Goal: Transaction & Acquisition: Purchase product/service

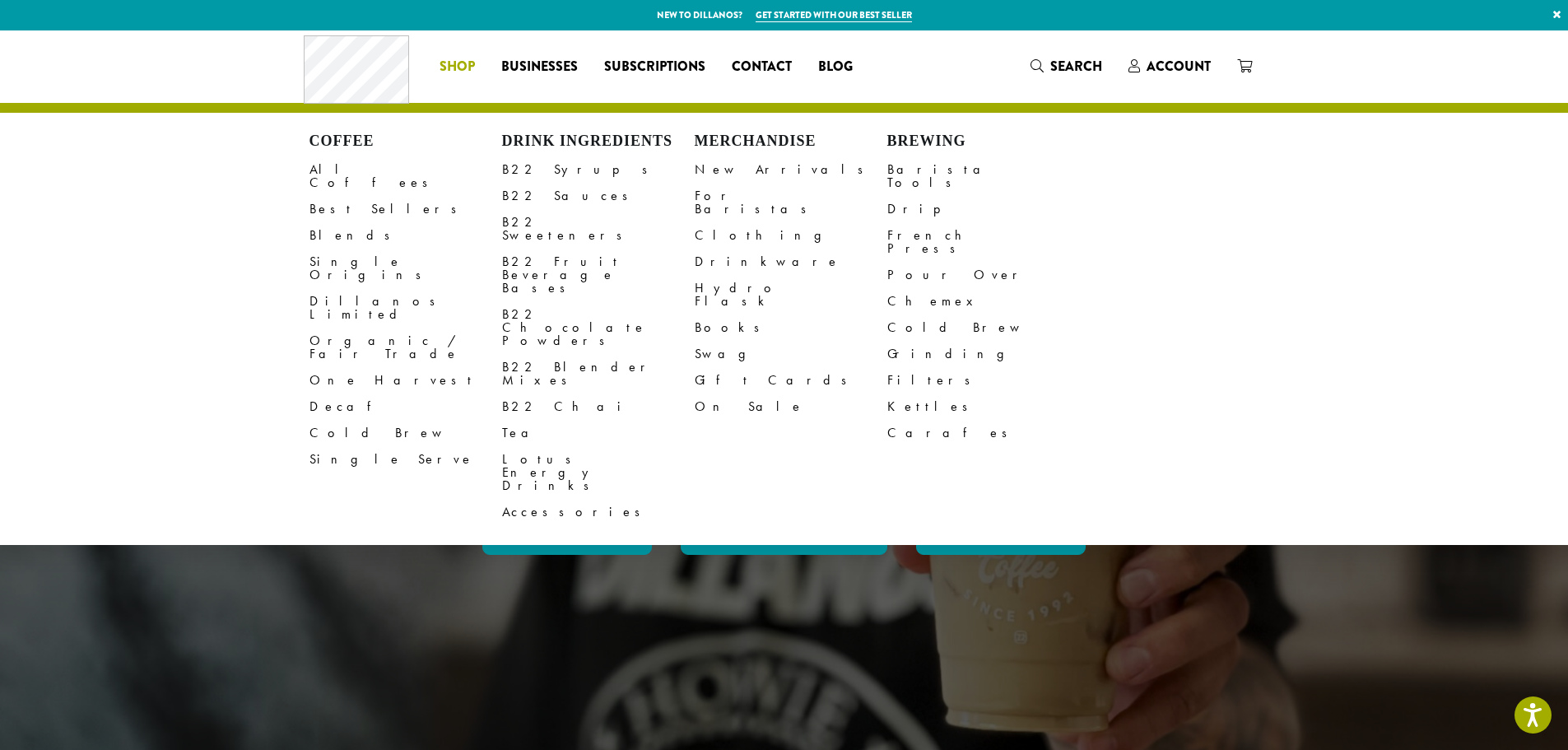
click at [458, 72] on span "Shop" at bounding box center [457, 67] width 36 height 21
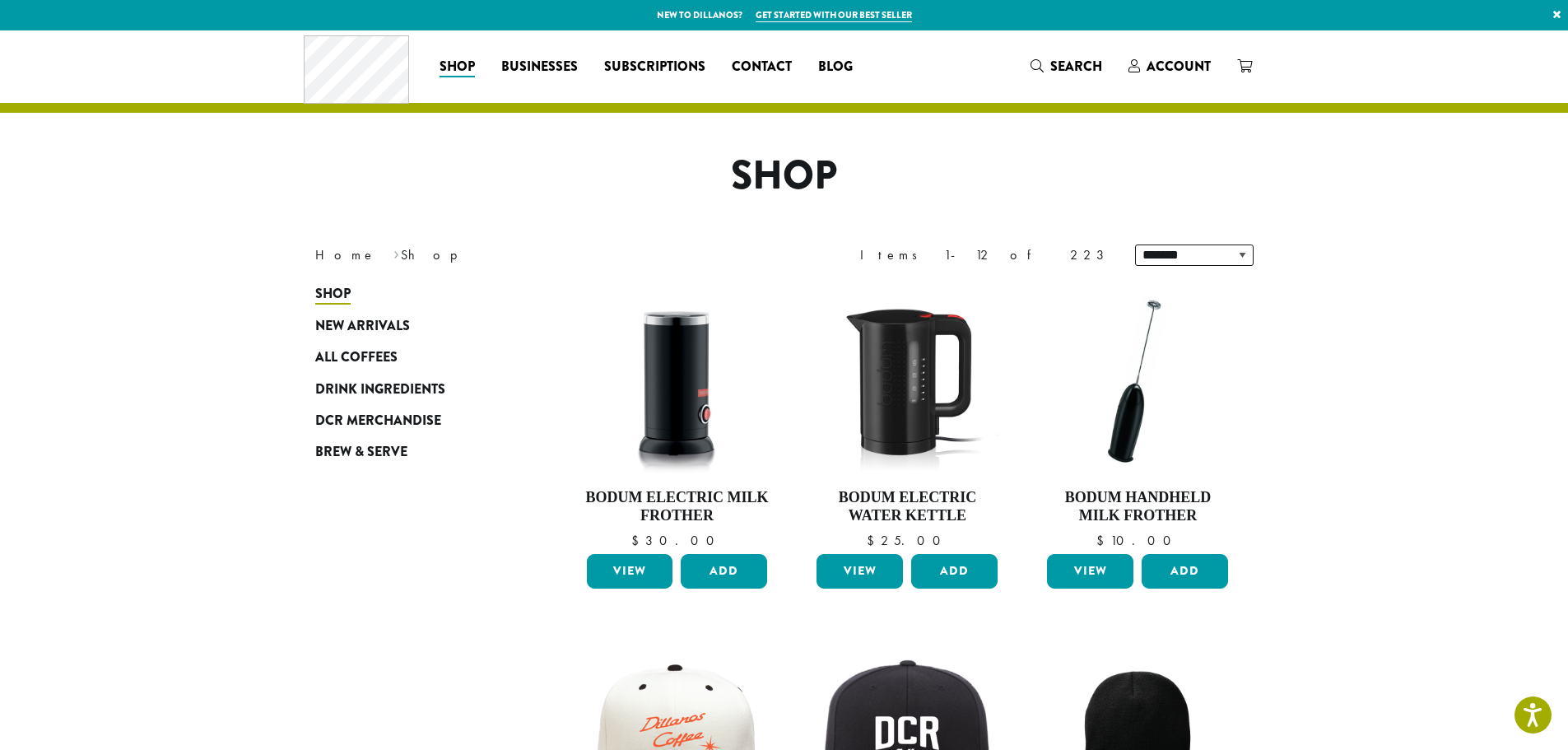
click at [369, 351] on span "All Coffees" at bounding box center [355, 357] width 82 height 21
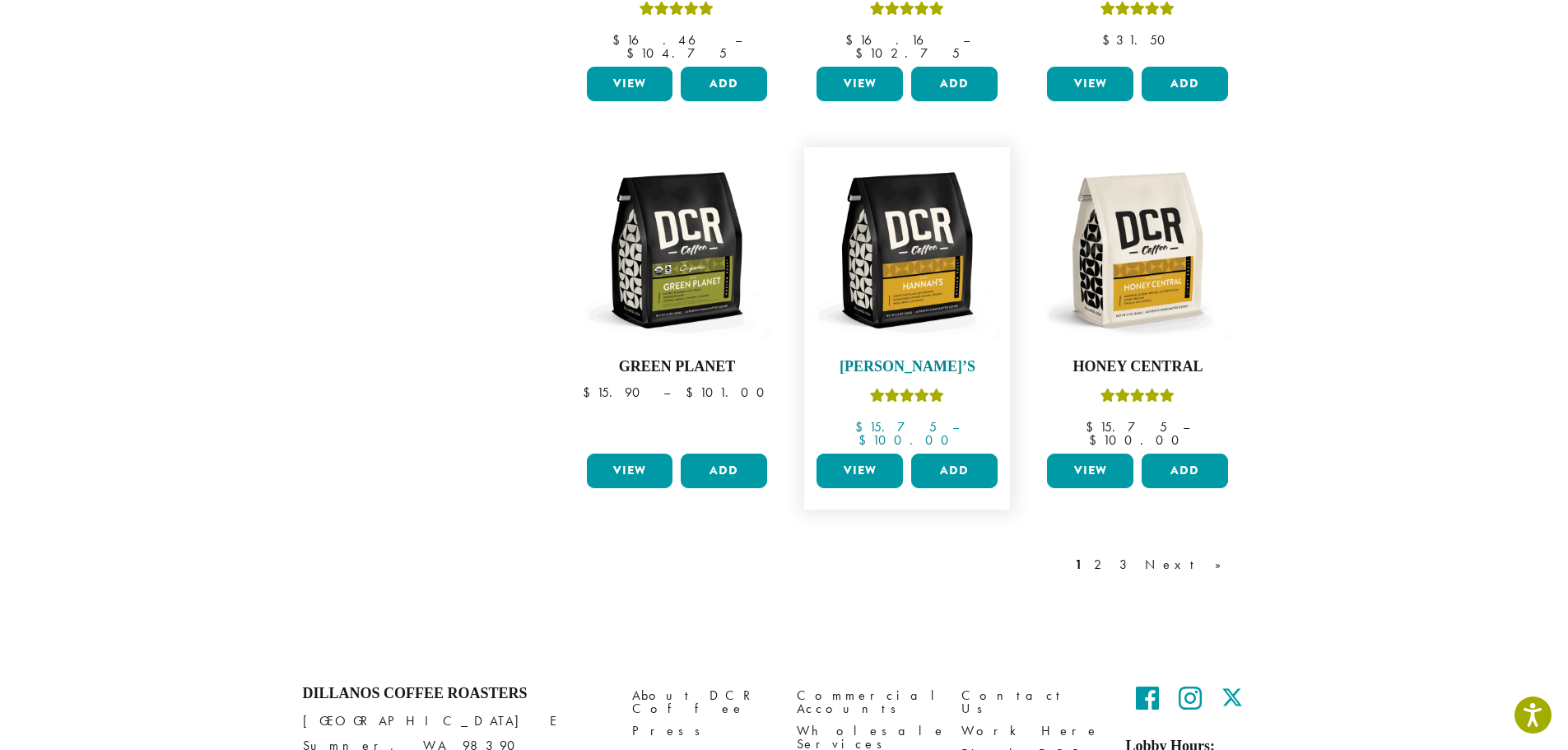
scroll to position [1358, 0]
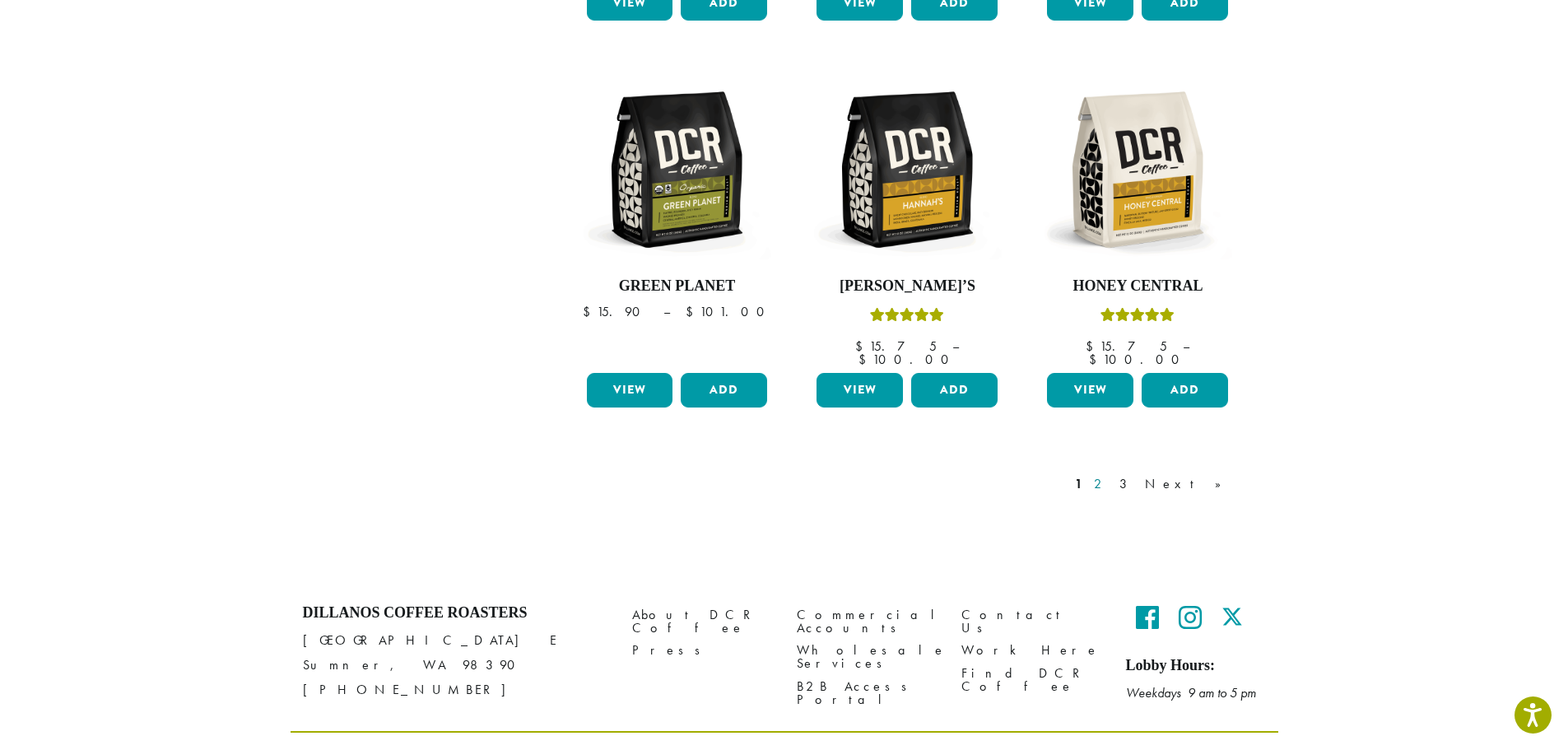
click at [1112, 474] on link "2" at bounding box center [1101, 484] width 21 height 20
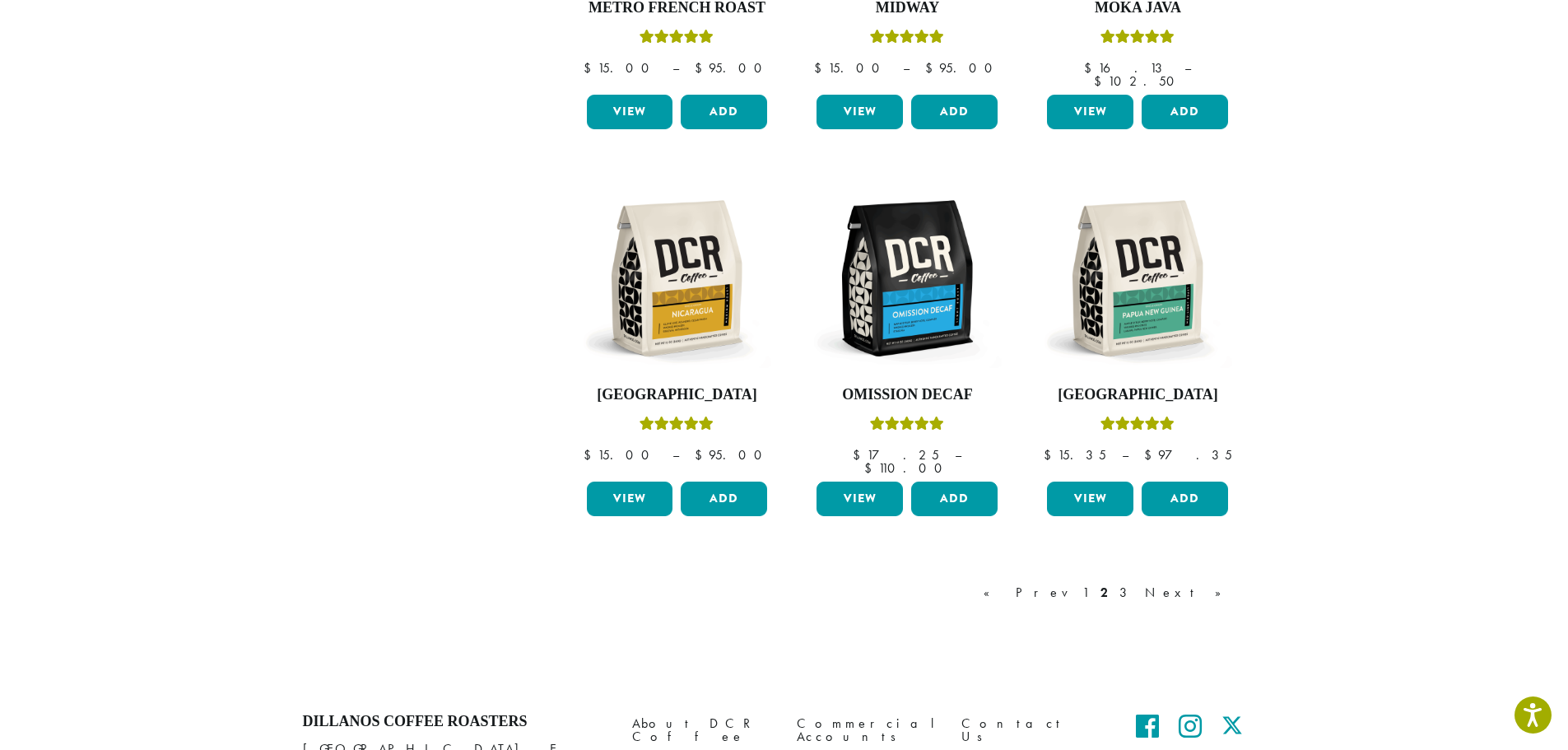
scroll to position [1358, 0]
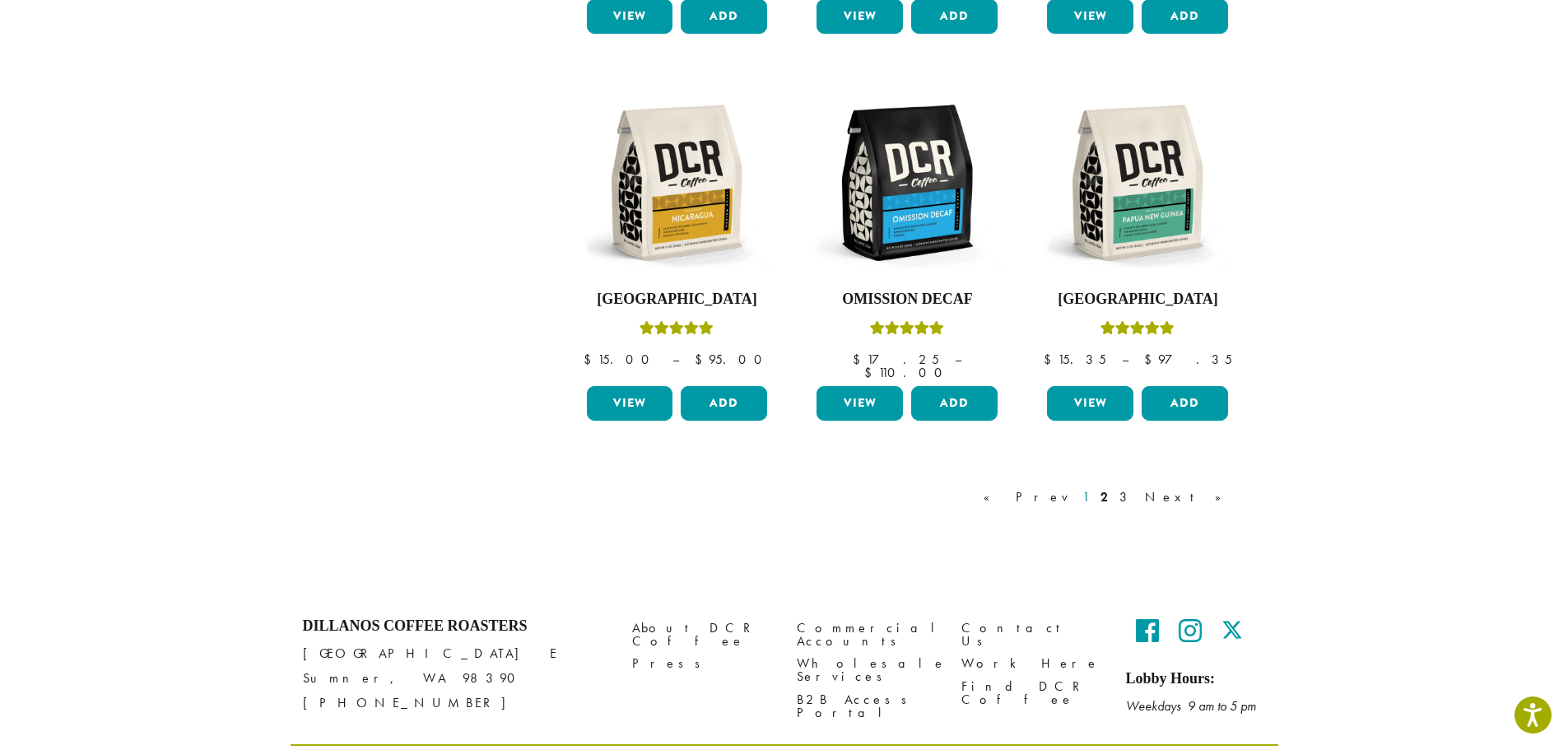
click at [1093, 488] on link "1" at bounding box center [1085, 497] width 13 height 20
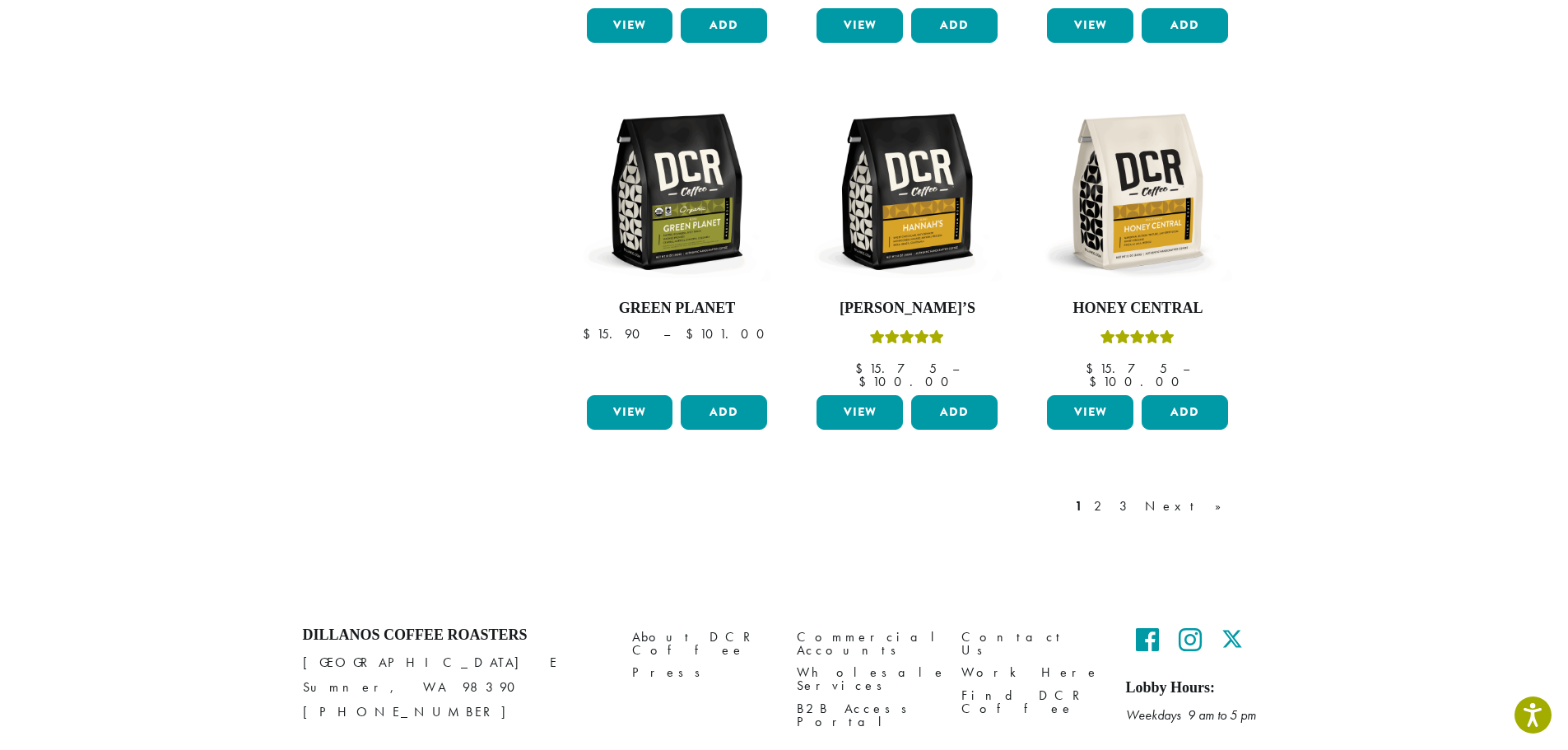
scroll to position [1358, 0]
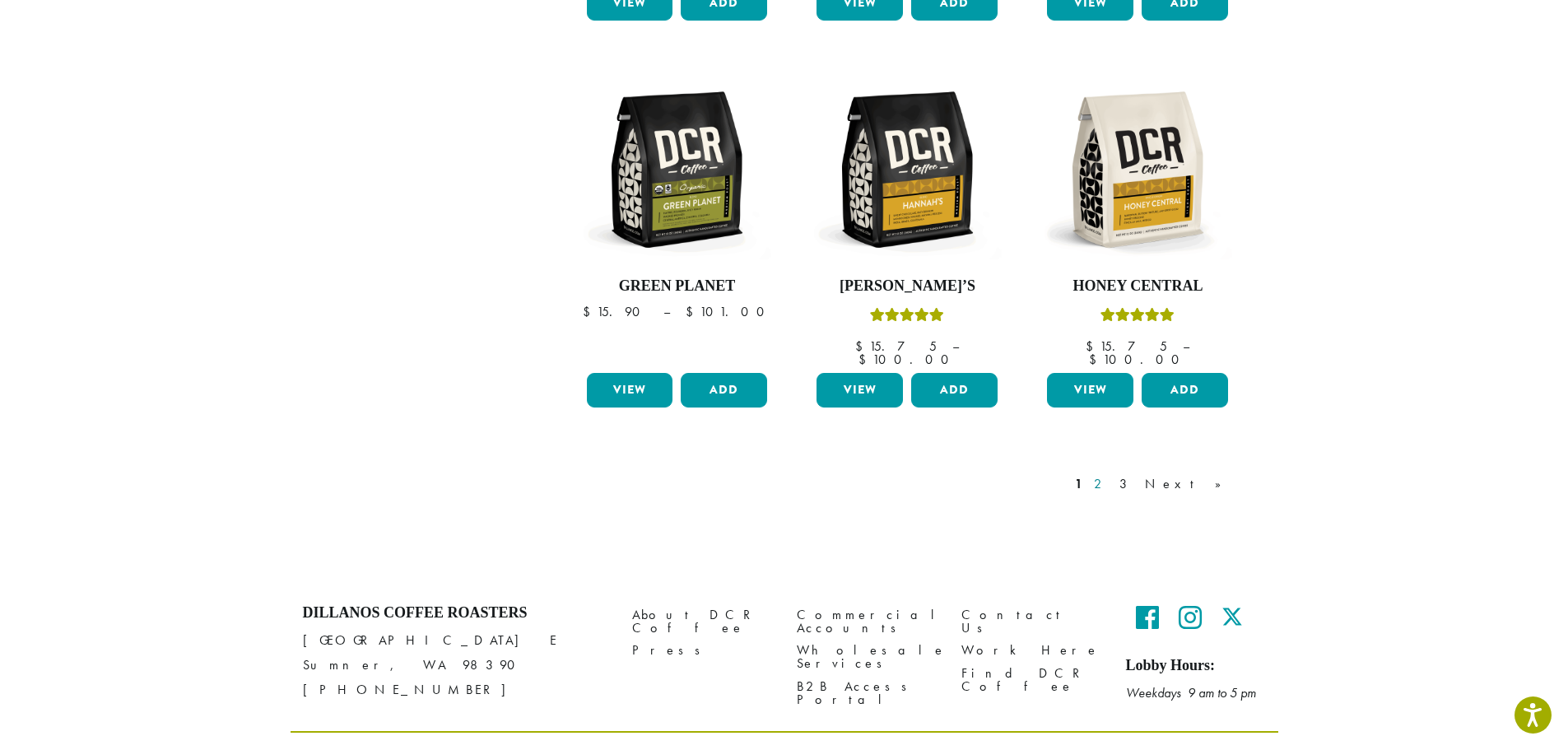
click at [1112, 474] on link "2" at bounding box center [1101, 484] width 21 height 20
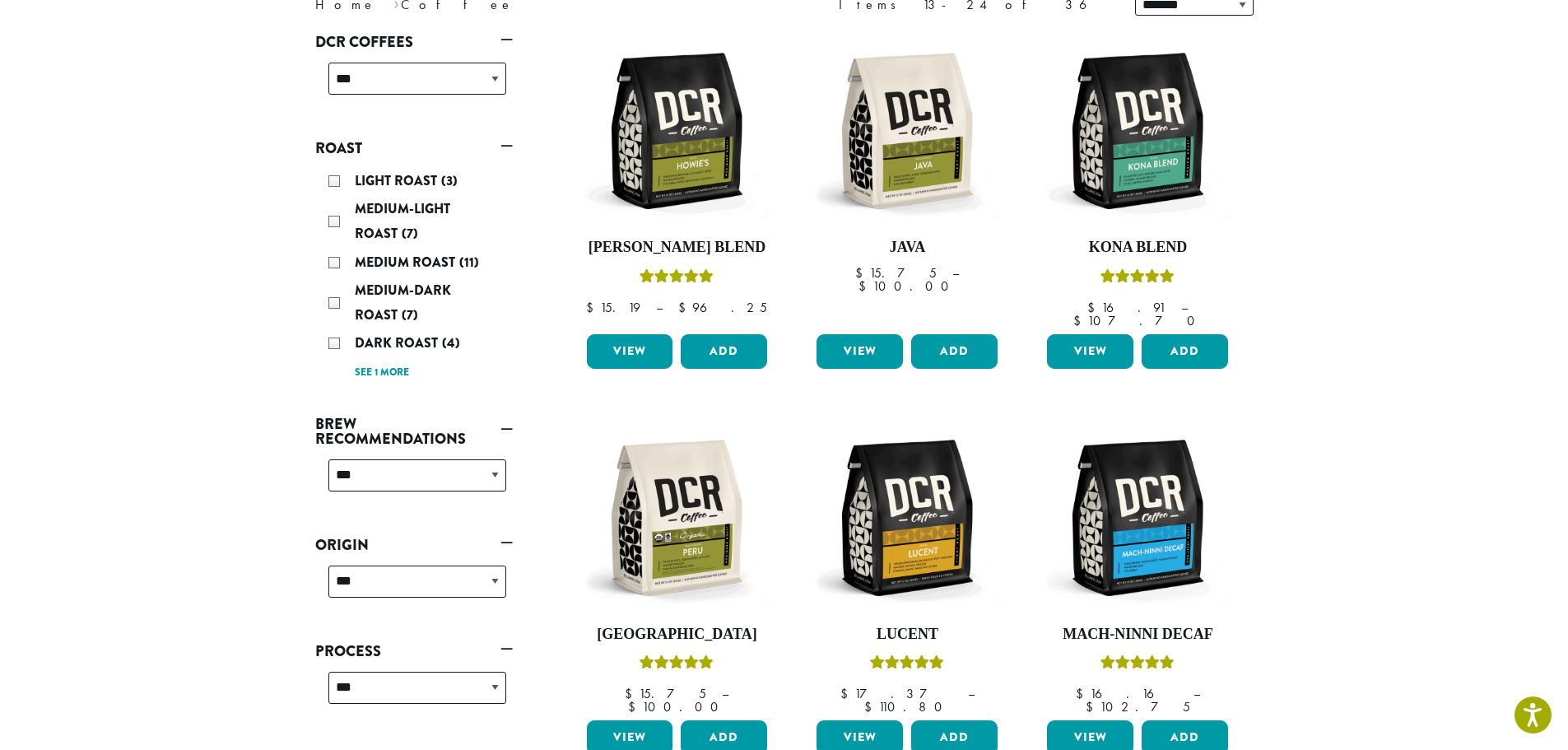
scroll to position [348, 0]
